Goal: Find specific page/section: Find specific page/section

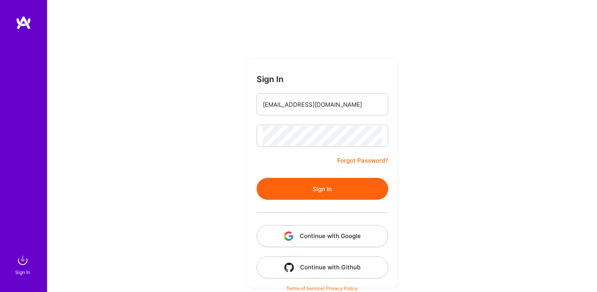
click at [321, 104] on input "[EMAIL_ADDRESS][DOMAIN_NAME]" at bounding box center [322, 105] width 119 height 20
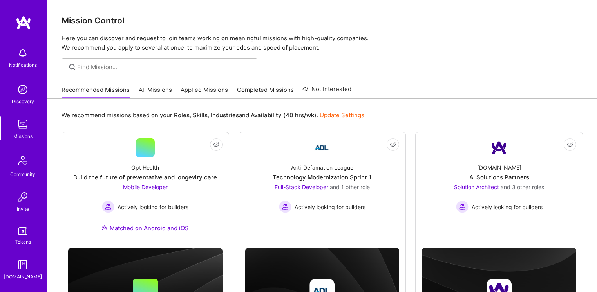
click at [159, 88] on link "All Missions" at bounding box center [155, 92] width 33 height 13
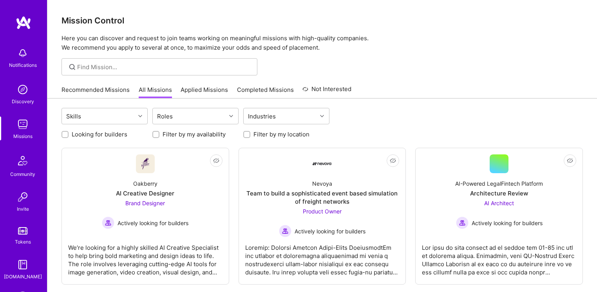
click at [271, 132] on label "Filter by my location" at bounding box center [281, 134] width 56 height 8
click at [250, 132] on input "Filter by my location" at bounding box center [247, 134] width 5 height 5
checkbox input "true"
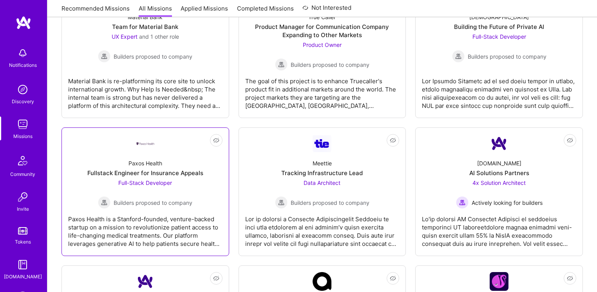
scroll to position [1356, 0]
